Goal: Communication & Community: Ask a question

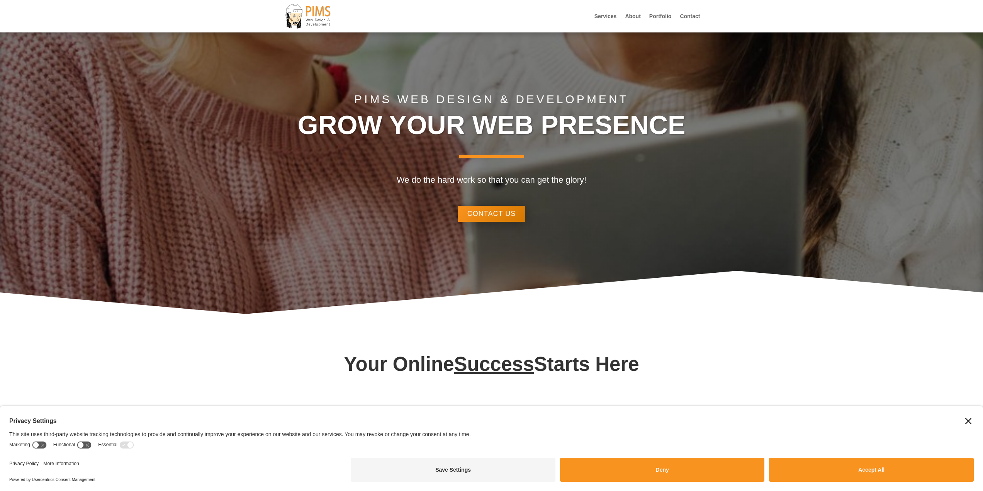
drag, startPoint x: 690, startPoint y: 17, endPoint x: 625, endPoint y: 5, distance: 65.7
click at [690, 17] on link "Contact" at bounding box center [690, 23] width 20 height 19
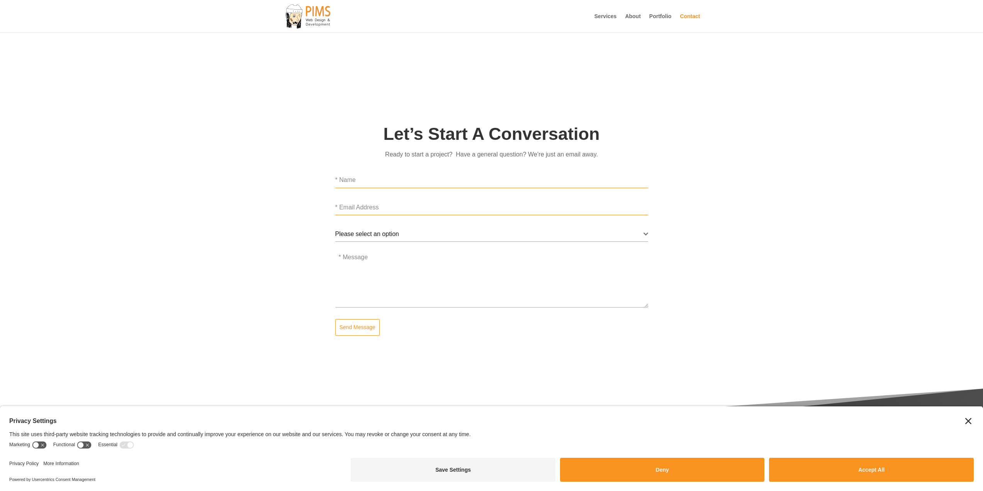
scroll to position [247, 0]
click at [408, 181] on input "text" at bounding box center [491, 182] width 313 height 16
type input "[DEMOGRAPHIC_DATA][PERSON_NAME]"
type input "[PERSON_NAME][EMAIL_ADDRESS][DOMAIN_NAME]"
click at [650, 231] on div "Please select an option General Question Project Inquiry Please select an option" at bounding box center [492, 235] width 325 height 15
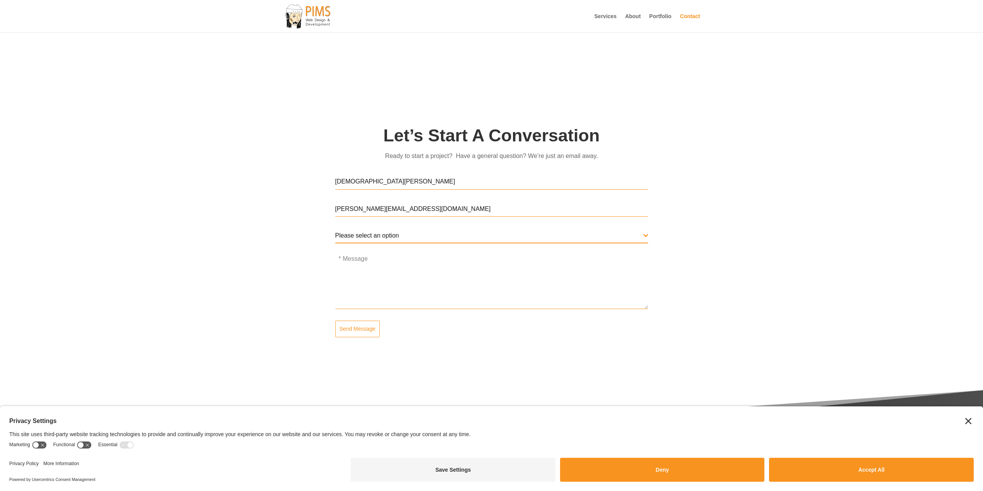
click at [646, 235] on span at bounding box center [646, 235] width 5 height 5
click at [617, 247] on span "General Question Project Inquiry" at bounding box center [491, 264] width 313 height 43
select select "General Question"
click at [502, 260] on textarea at bounding box center [491, 282] width 313 height 54
paste textarea "Hi! My name is [PERSON_NAME] and I run a small web agency of Web Designers. I'm…"
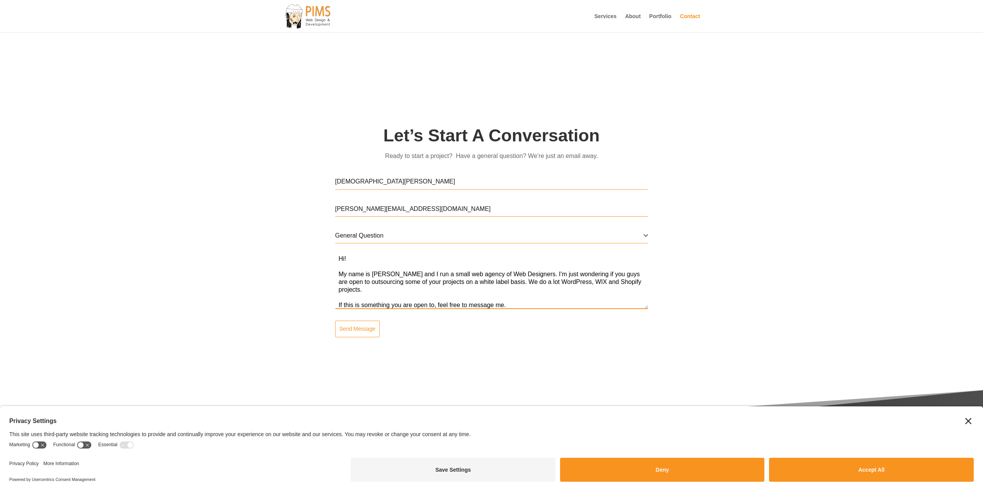
scroll to position [8, 0]
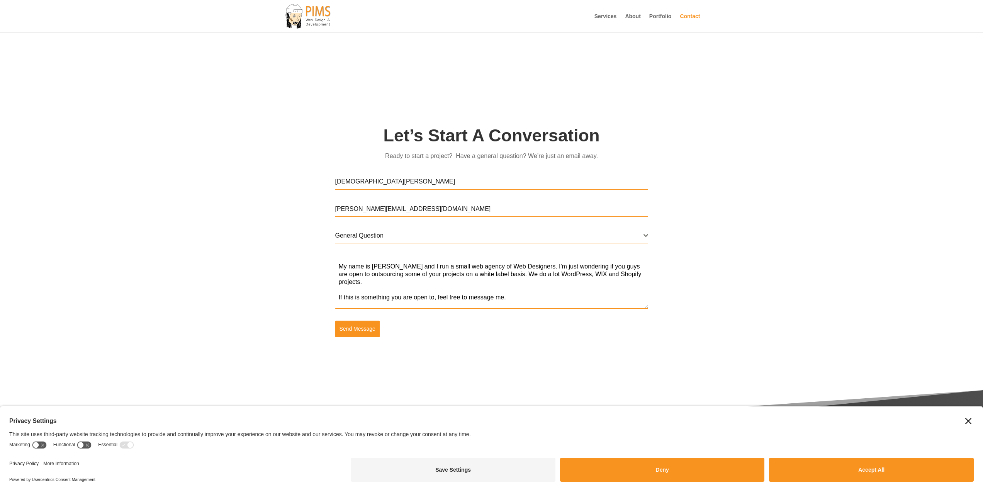
type textarea "Hi! My name is [PERSON_NAME] and I run a small web agency of Web Designers. I'm…"
click at [367, 332] on span "Send Message" at bounding box center [358, 329] width 36 height 8
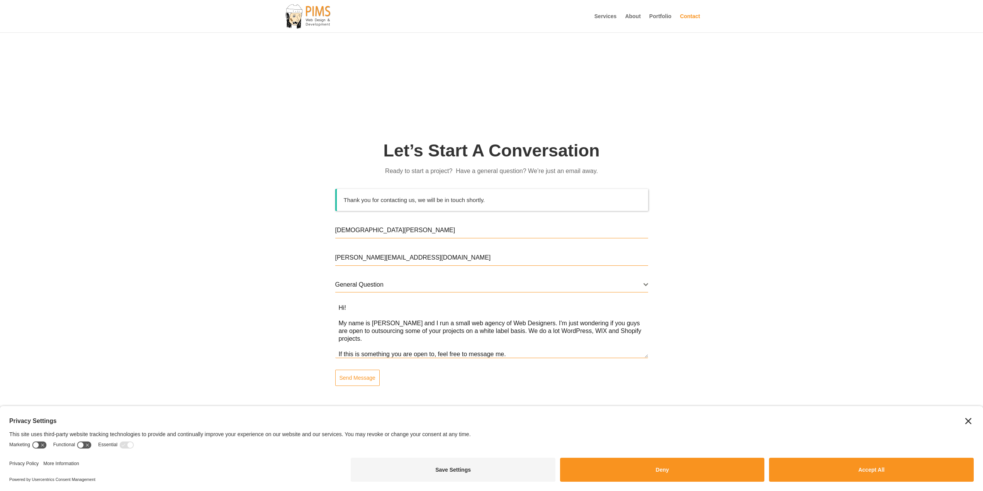
scroll to position [187, 0]
